Goal: Transaction & Acquisition: Register for event/course

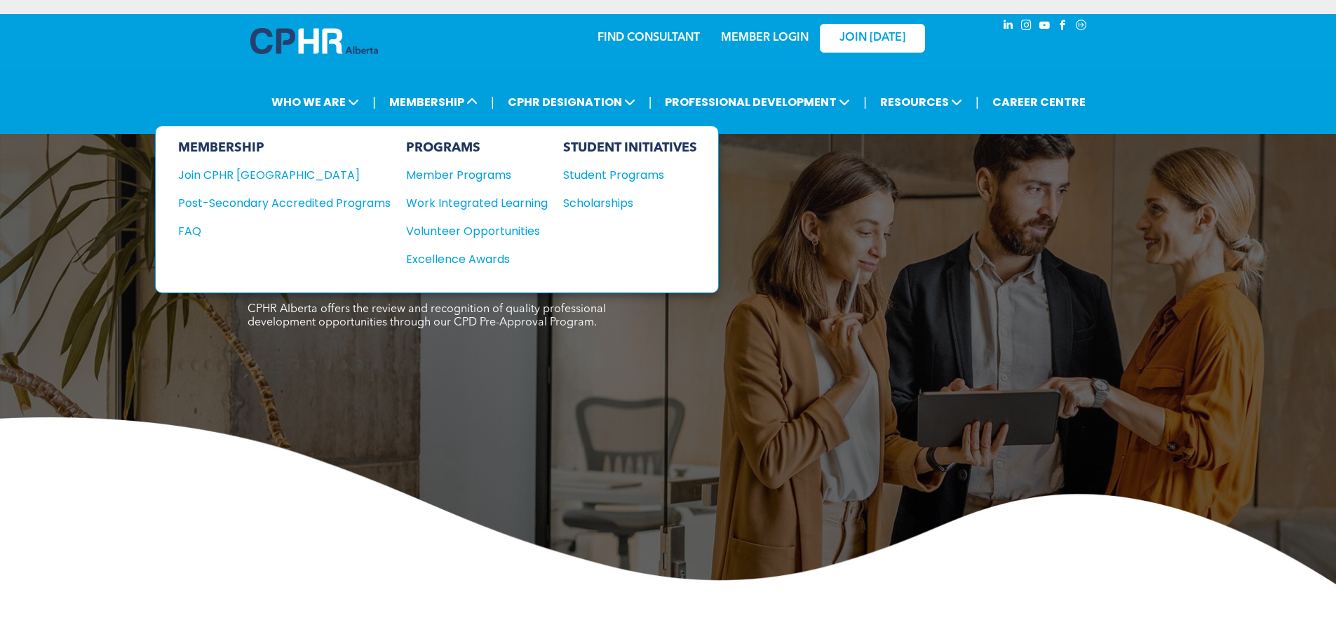
click at [438, 182] on div "Member Programs" at bounding box center [470, 175] width 128 height 18
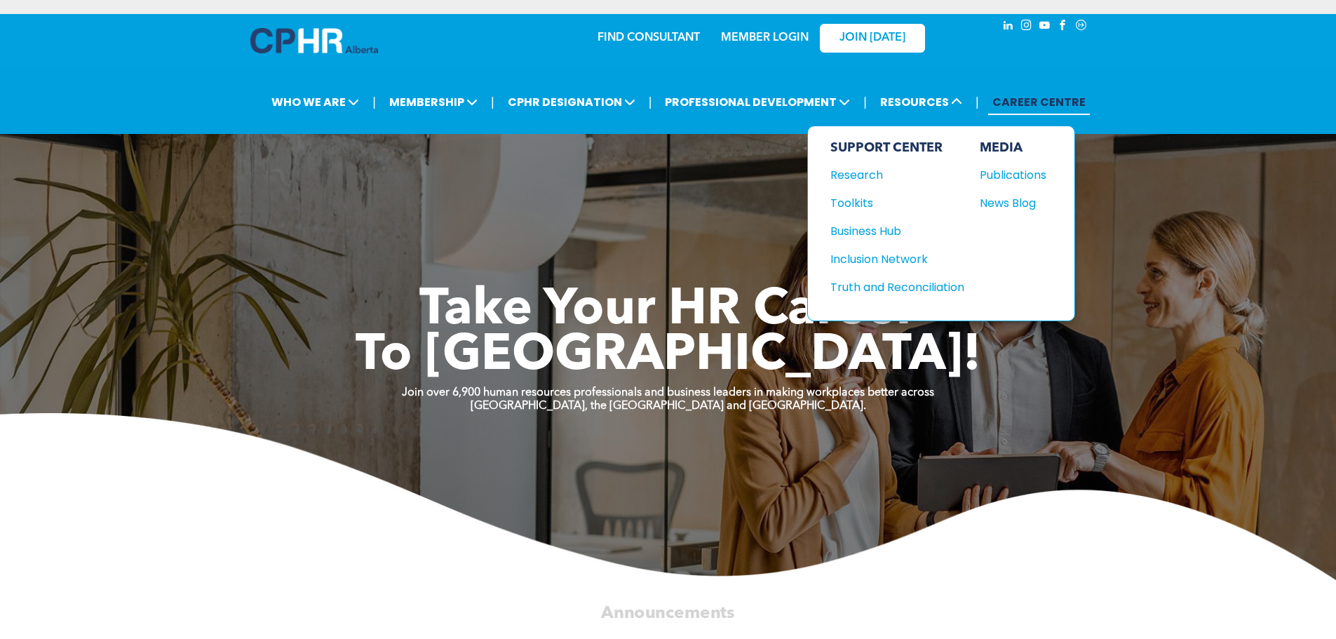
click at [873, 178] on div "Research" at bounding box center [890, 175] width 121 height 18
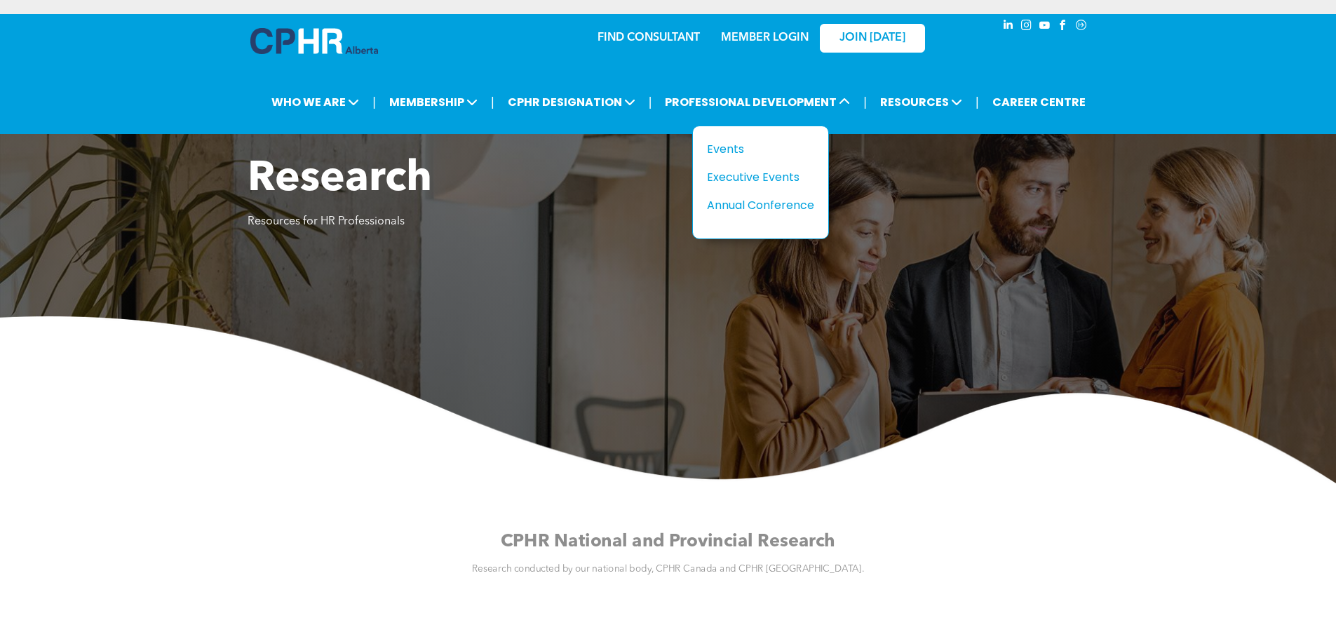
click at [762, 146] on div "Events" at bounding box center [755, 149] width 97 height 18
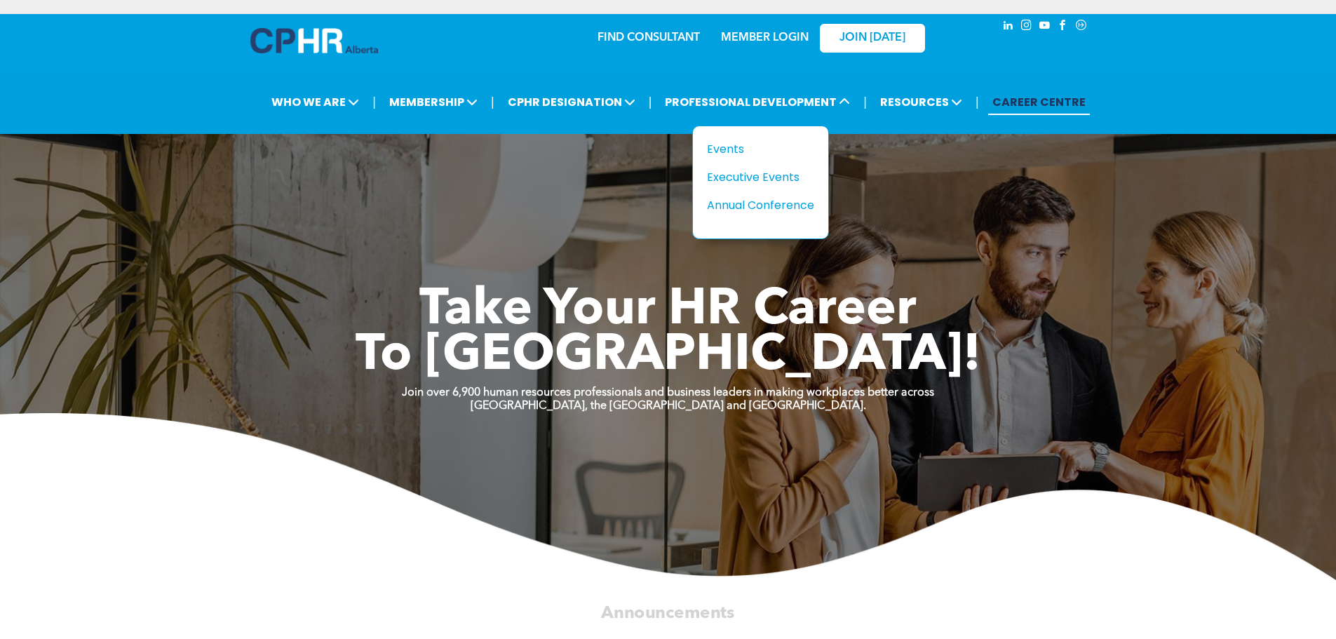
click at [747, 149] on div "Events" at bounding box center [755, 149] width 97 height 18
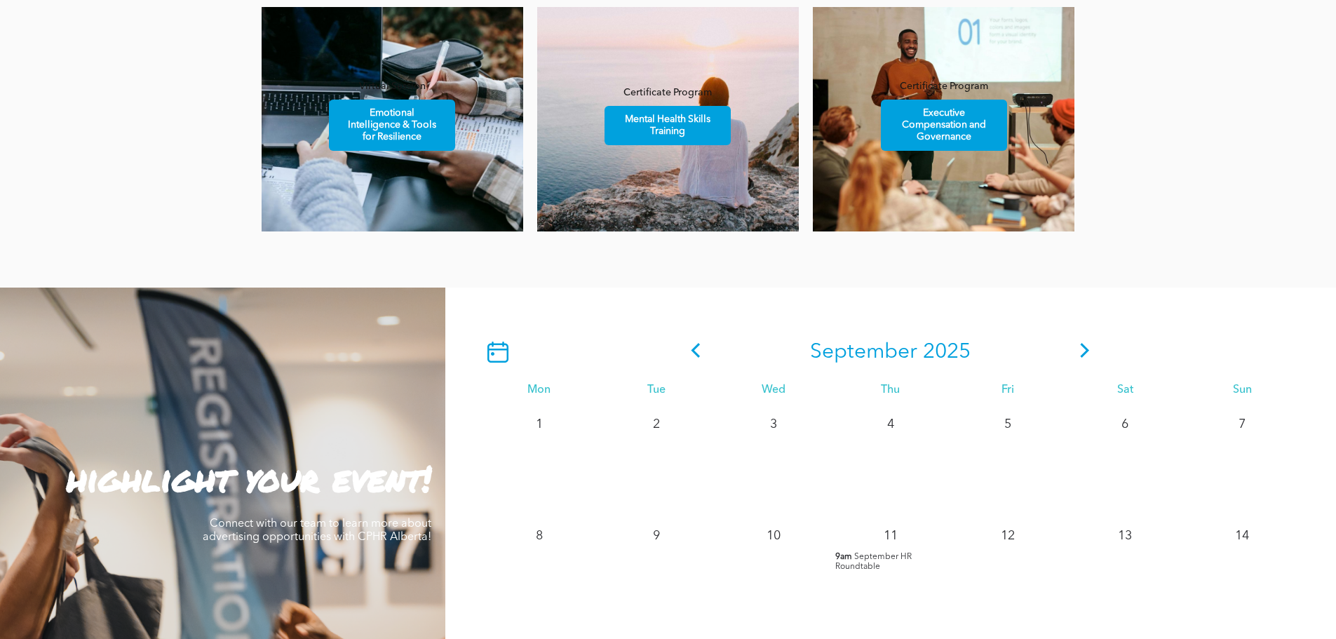
scroll to position [1052, 0]
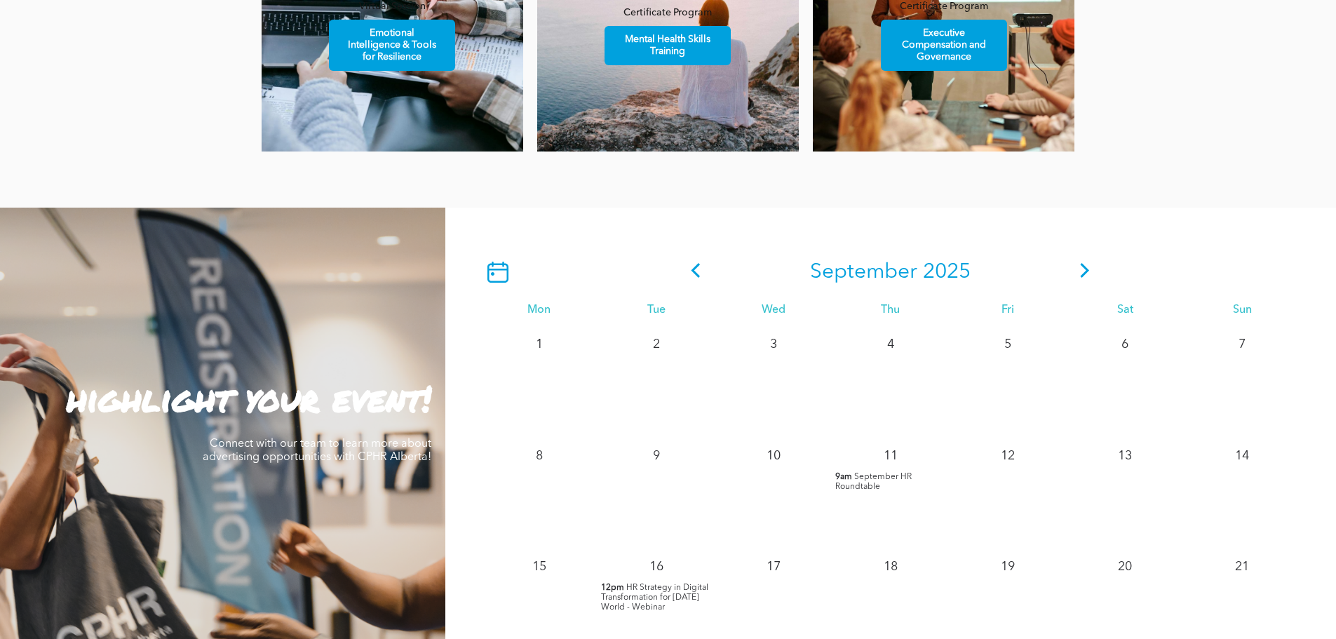
click at [1079, 271] on icon at bounding box center [1085, 270] width 21 height 15
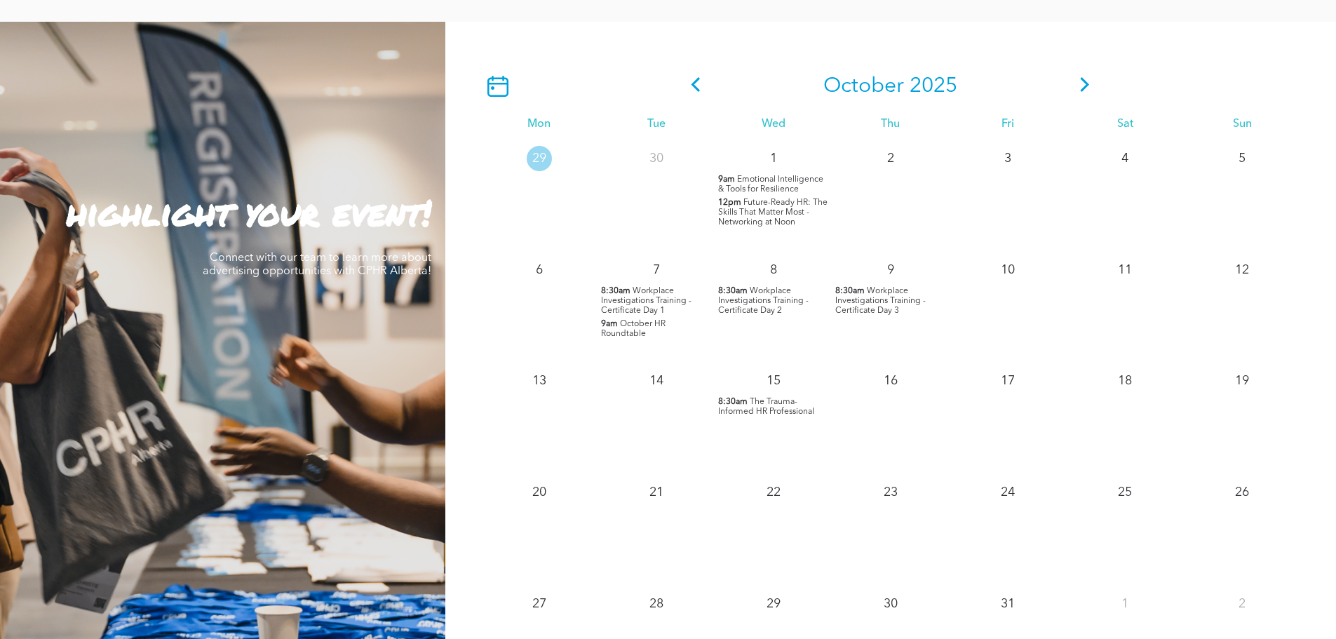
scroll to position [1263, 0]
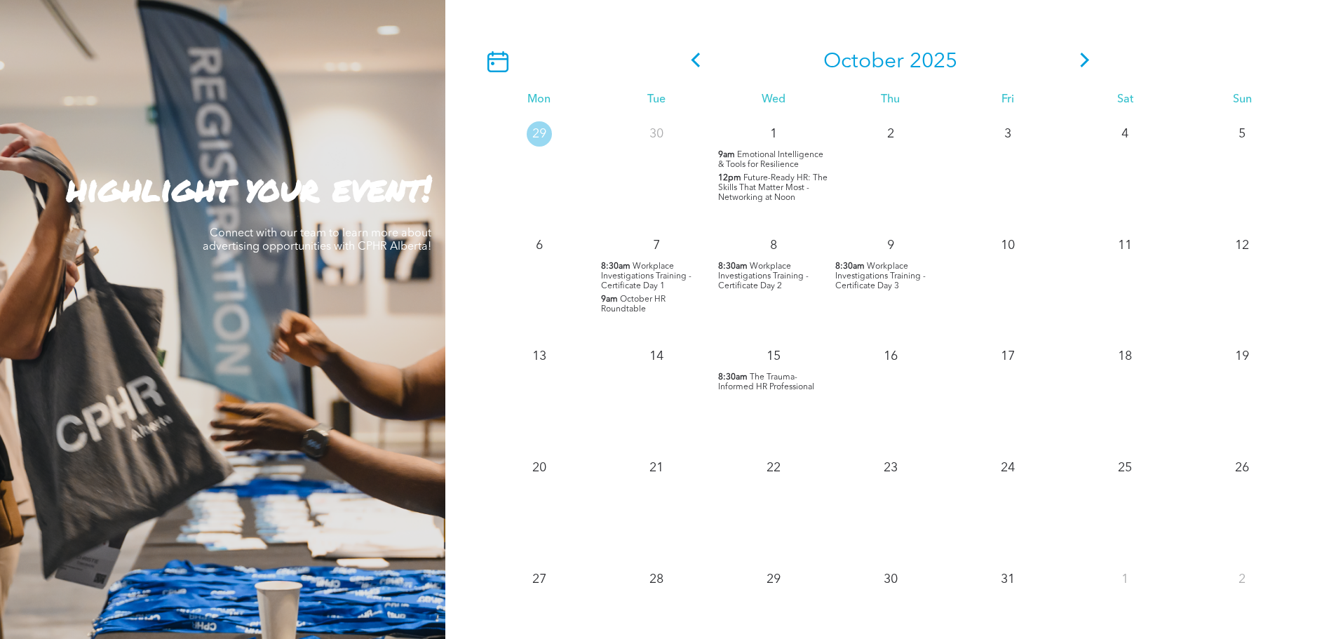
click at [618, 307] on span "October HR Roundtable" at bounding box center [633, 304] width 65 height 18
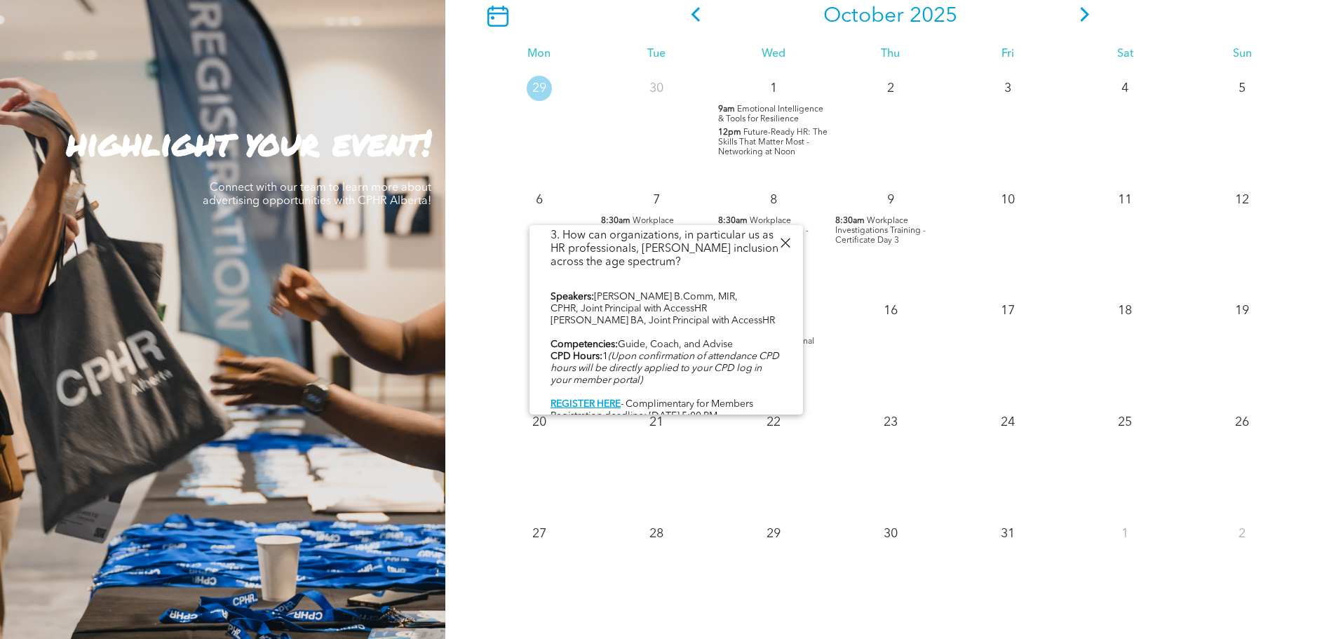
scroll to position [1333, 0]
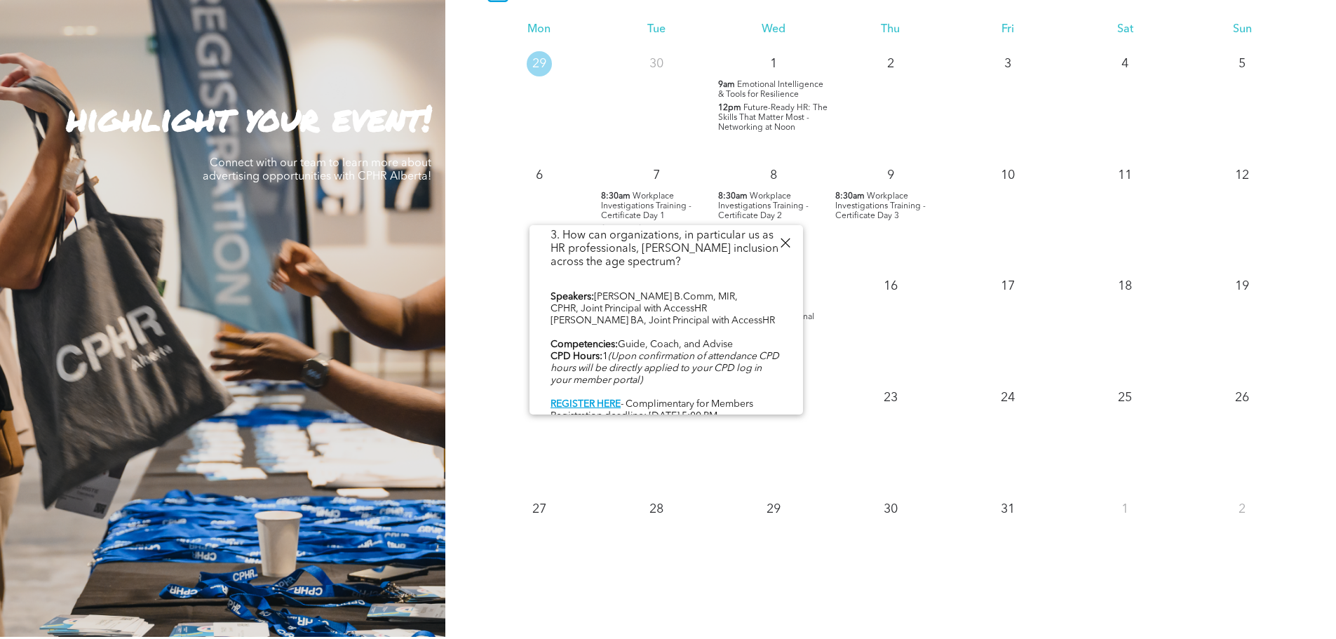
click at [783, 243] on div at bounding box center [785, 243] width 19 height 19
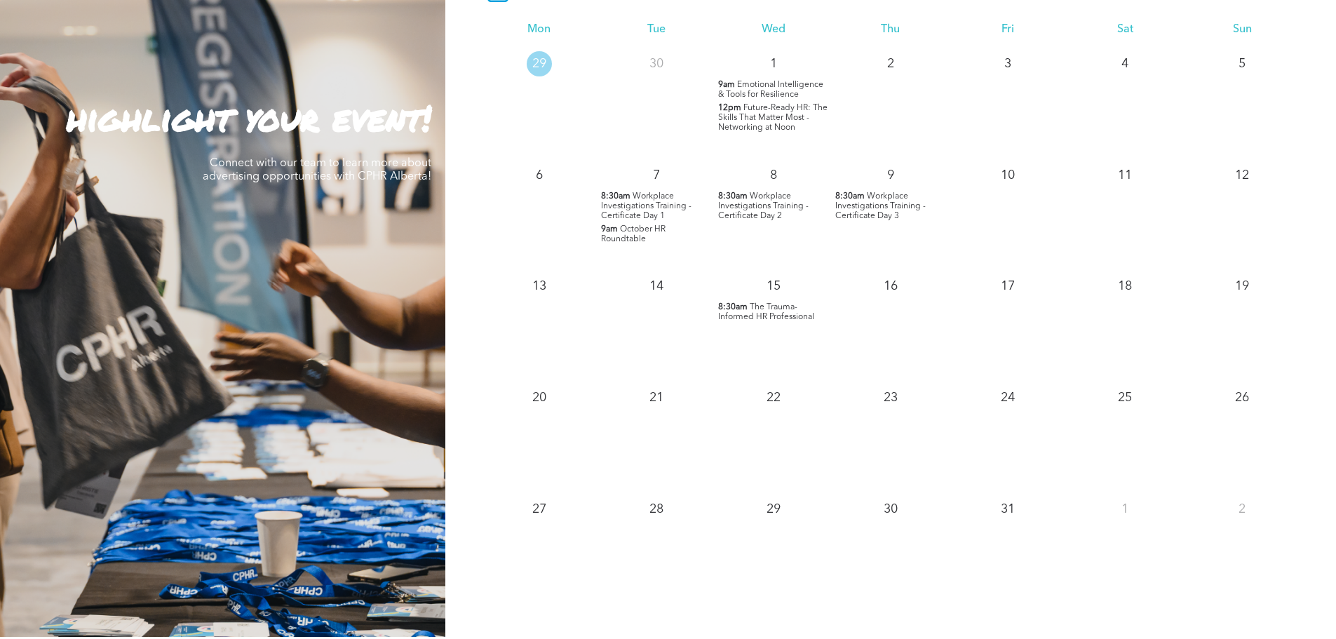
click at [771, 124] on span "Future-Ready HR: The Skills That Matter Most - Networking at Noon" at bounding box center [772, 118] width 109 height 28
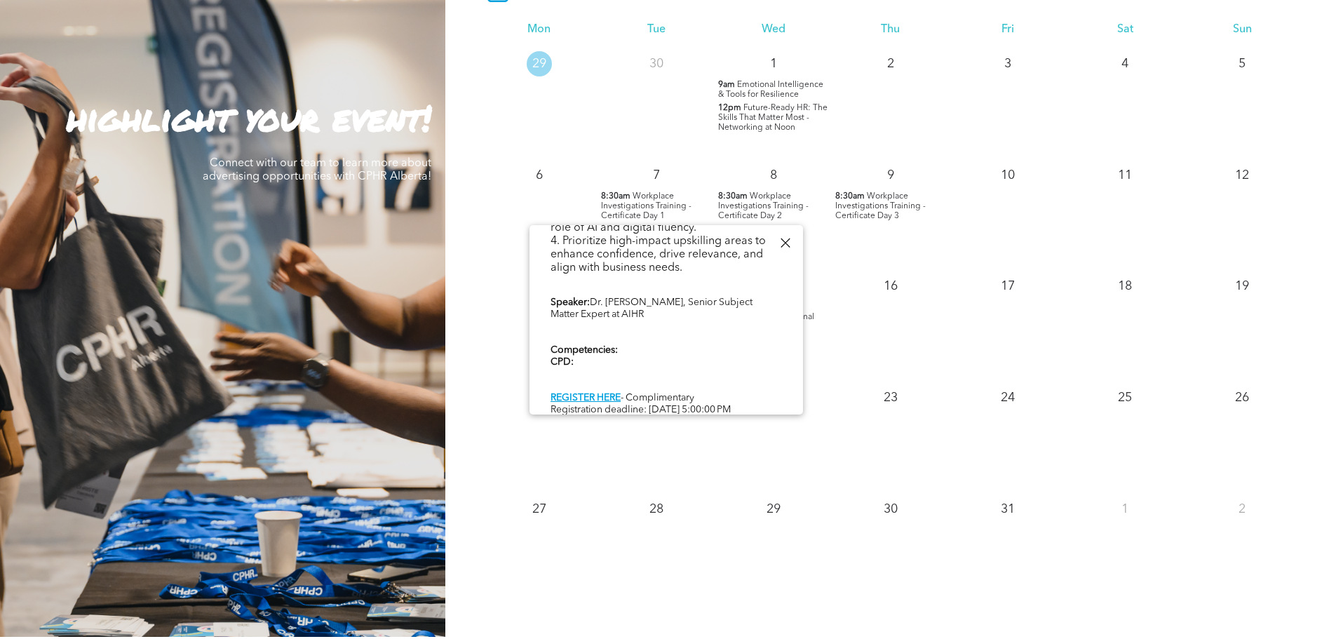
scroll to position [541, 0]
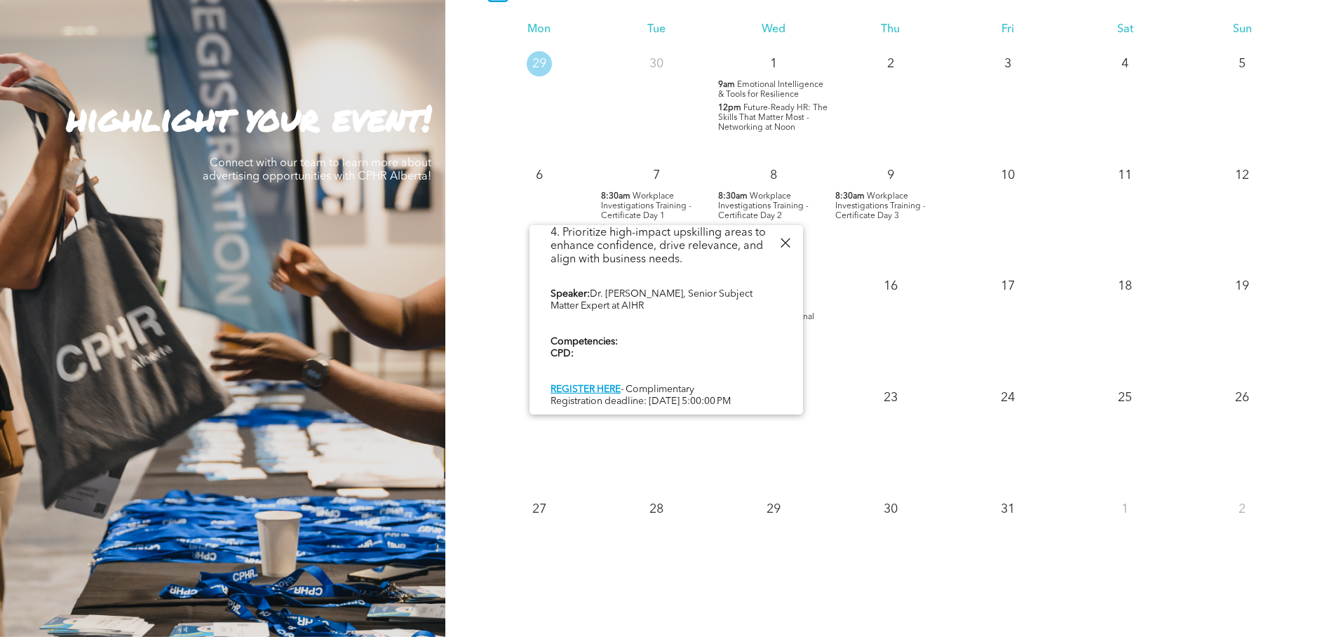
click at [579, 384] on link "REGISTER HERE" at bounding box center [586, 389] width 70 height 10
click at [1067, 144] on div "4" at bounding box center [1125, 102] width 117 height 112
click at [913, 336] on div "16" at bounding box center [890, 324] width 117 height 112
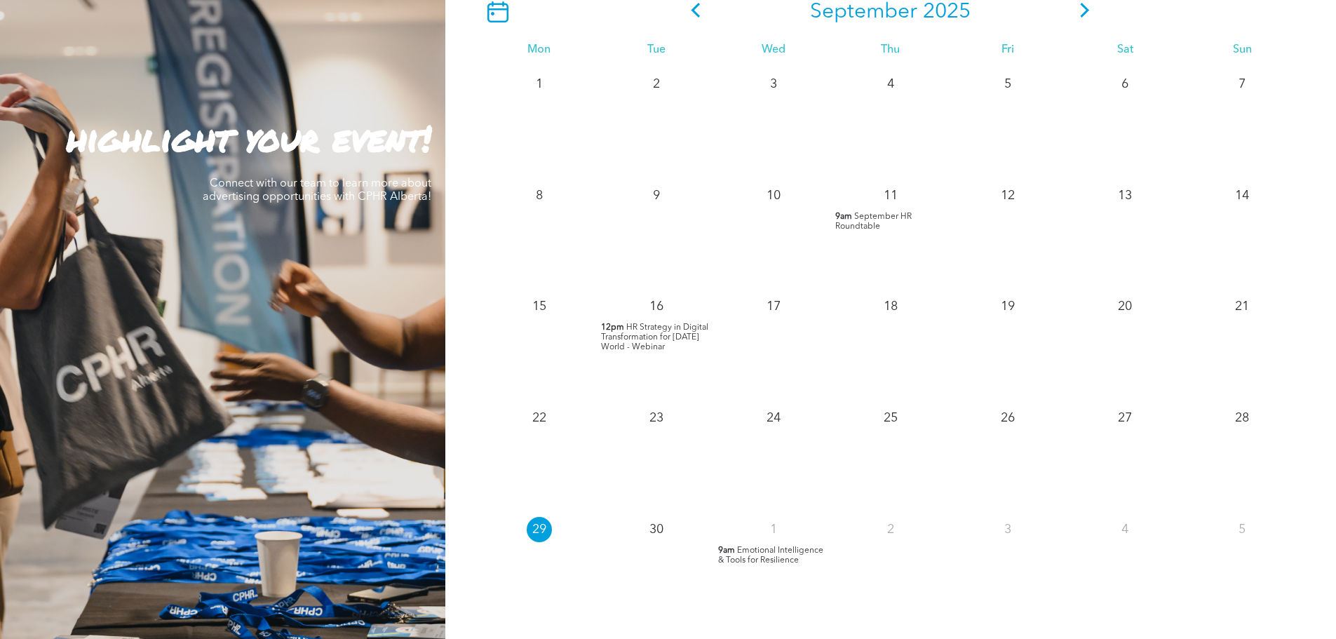
scroll to position [1192, 0]
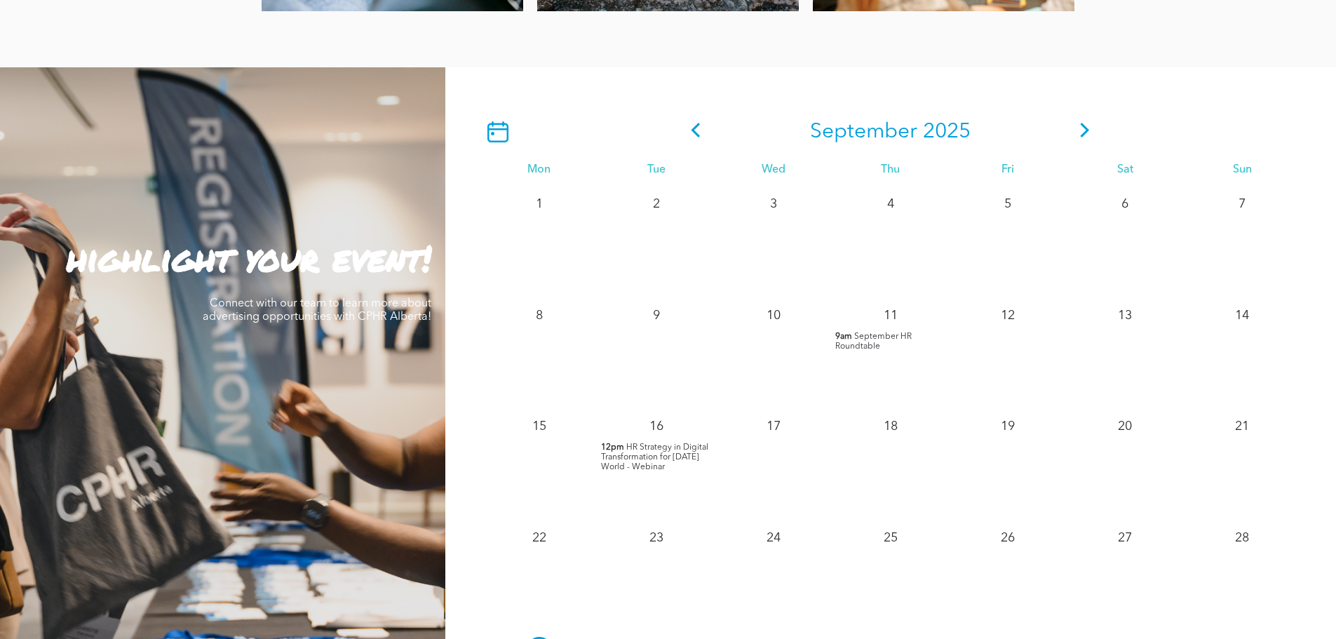
click at [1082, 123] on span at bounding box center [1085, 131] width 21 height 25
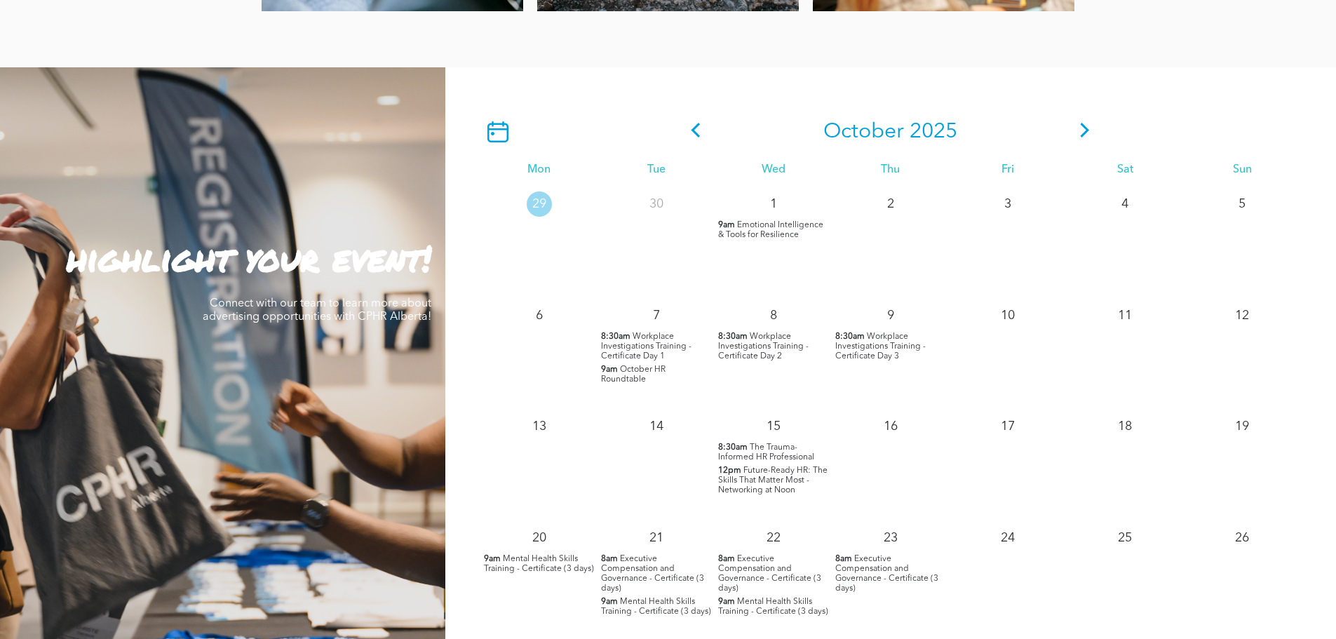
scroll to position [1333, 0]
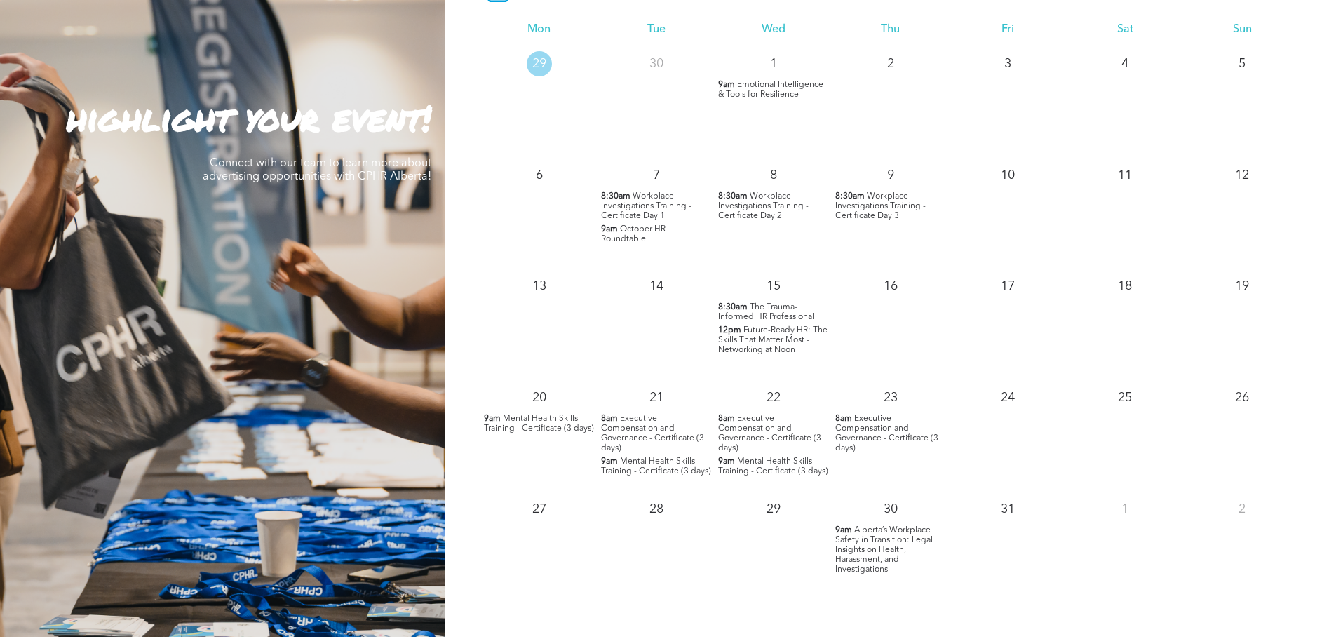
click at [748, 438] on span "Executive Compensation and Governance - Certificate (3 days)" at bounding box center [769, 434] width 103 height 38
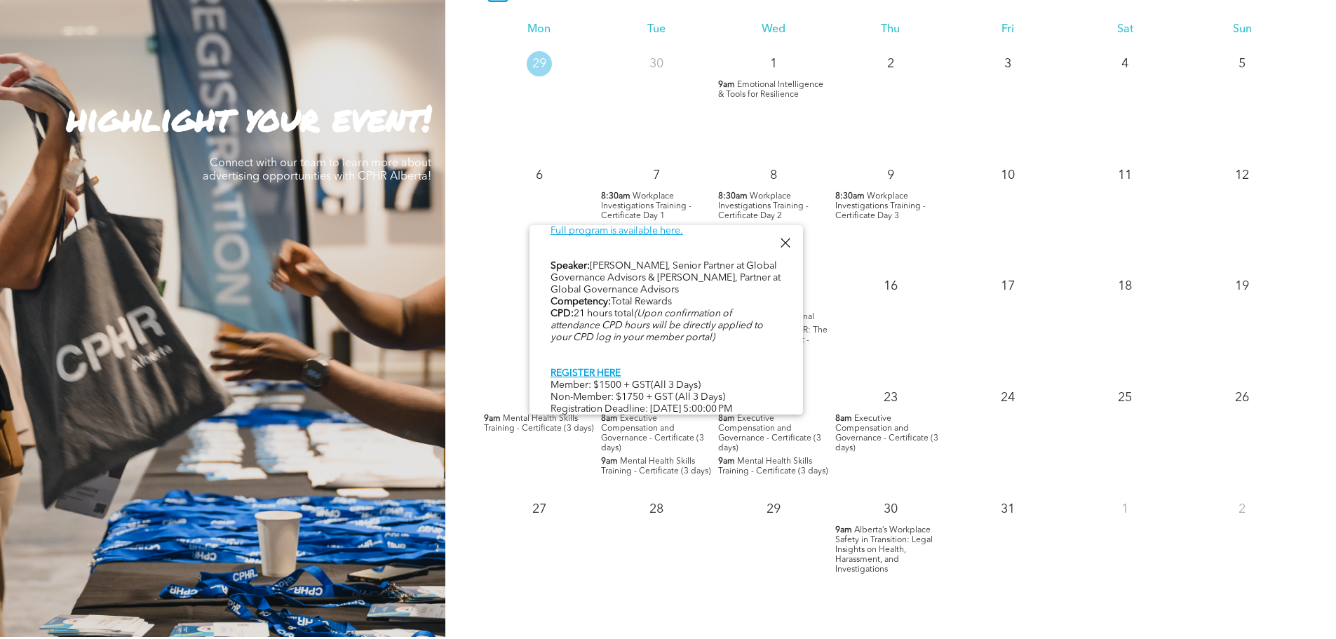
scroll to position [716, 0]
click at [738, 566] on div "29" at bounding box center [773, 547] width 117 height 112
click at [784, 241] on div at bounding box center [785, 243] width 19 height 19
